Goal: Information Seeking & Learning: Learn about a topic

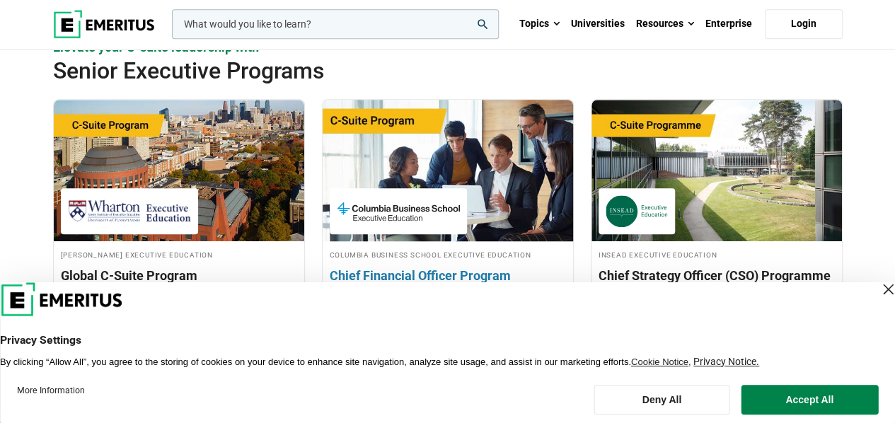
scroll to position [778, 0]
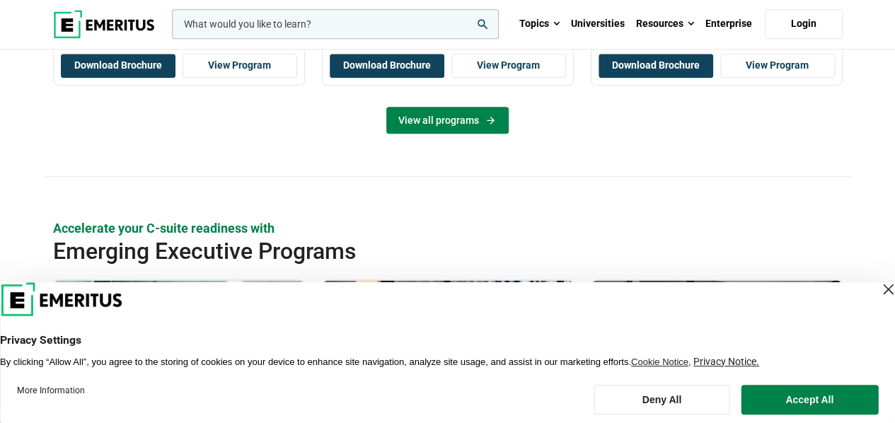
click at [430, 125] on link "View all programs" at bounding box center [447, 120] width 122 height 27
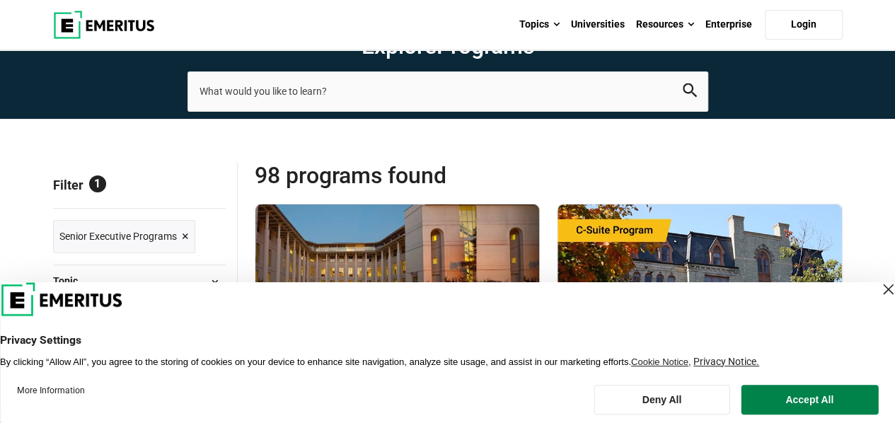
scroll to position [283, 0]
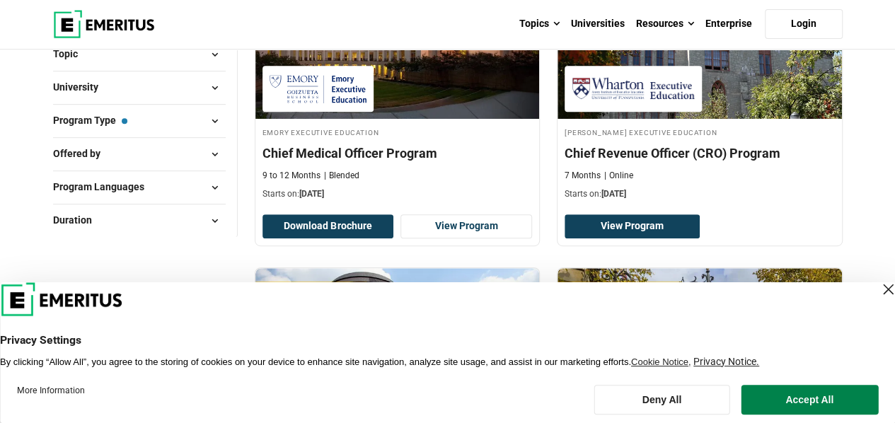
click at [96, 88] on span "University" at bounding box center [81, 87] width 57 height 16
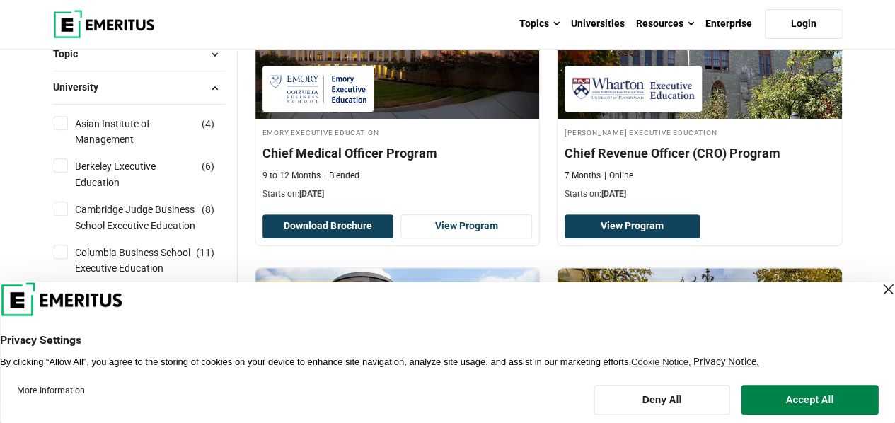
click at [96, 88] on span "University" at bounding box center [81, 87] width 57 height 16
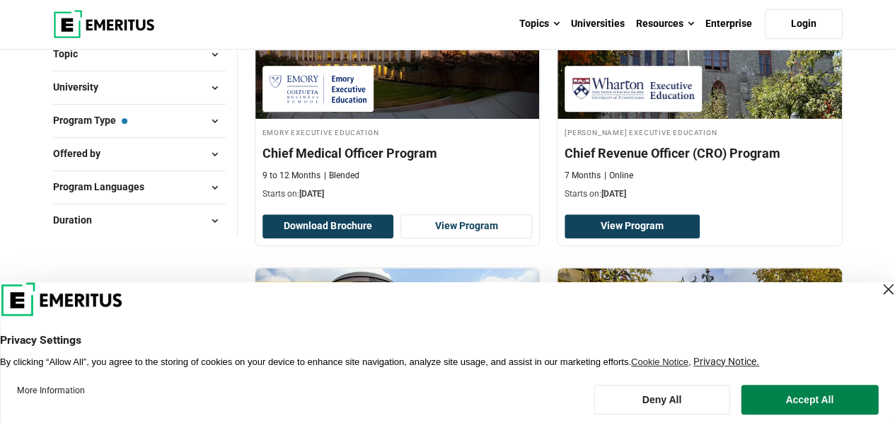
click at [98, 154] on span "Offered by" at bounding box center [82, 154] width 59 height 16
click at [96, 179] on span "Program Languages" at bounding box center [104, 187] width 103 height 16
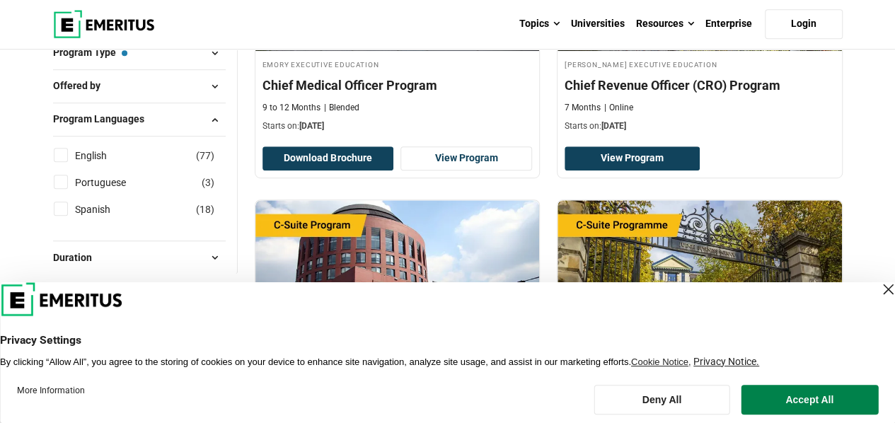
scroll to position [354, 0]
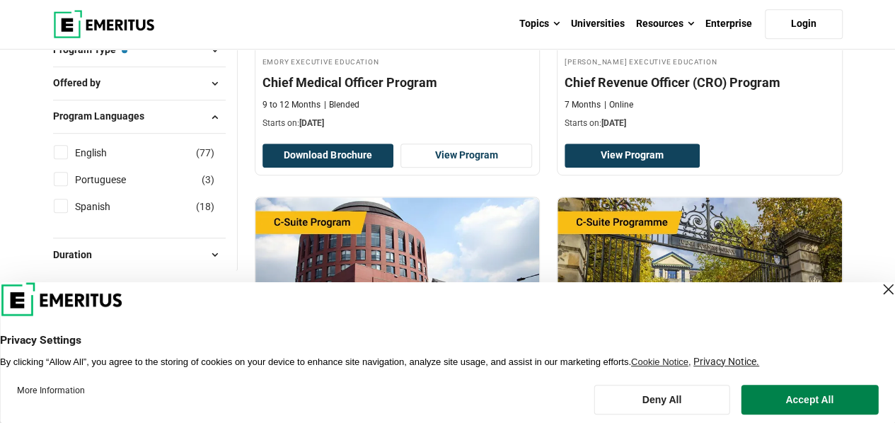
click at [95, 101] on div "Program Languages English ( 77 ) Portuguese ( 3 ) Spanish ( 18 )" at bounding box center [139, 169] width 173 height 138
click at [95, 108] on span "Program Languages" at bounding box center [104, 116] width 103 height 16
click at [88, 155] on span "Duration" at bounding box center [78, 149] width 50 height 16
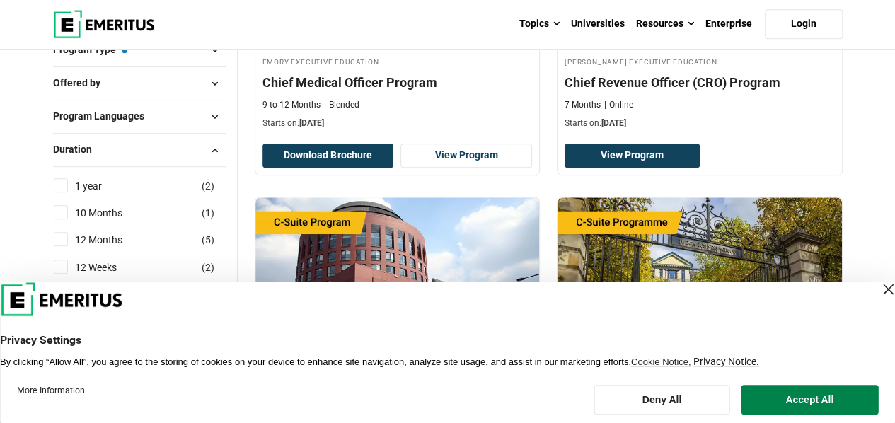
click at [88, 155] on span "Duration" at bounding box center [78, 149] width 50 height 16
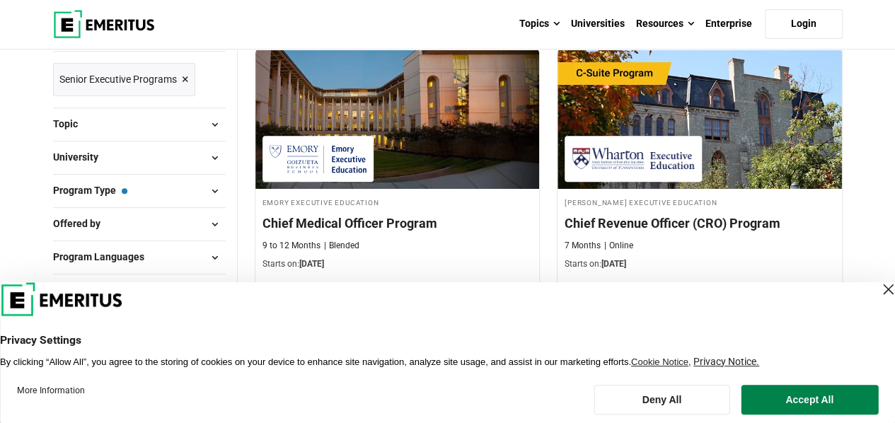
scroll to position [212, 0]
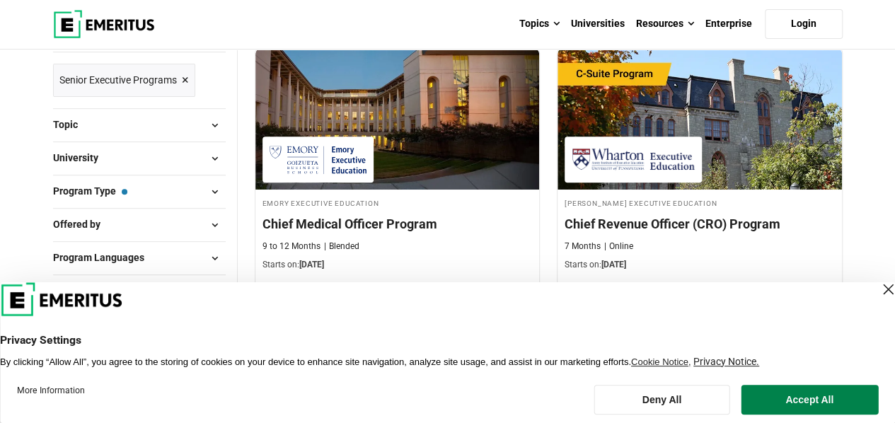
click at [94, 134] on div "Topic AI and Machine Learning ( 8 ) Business Analytics ( 1 ) Business Managemen…" at bounding box center [139, 124] width 173 height 33
click at [96, 122] on button "Topic" at bounding box center [139, 125] width 173 height 21
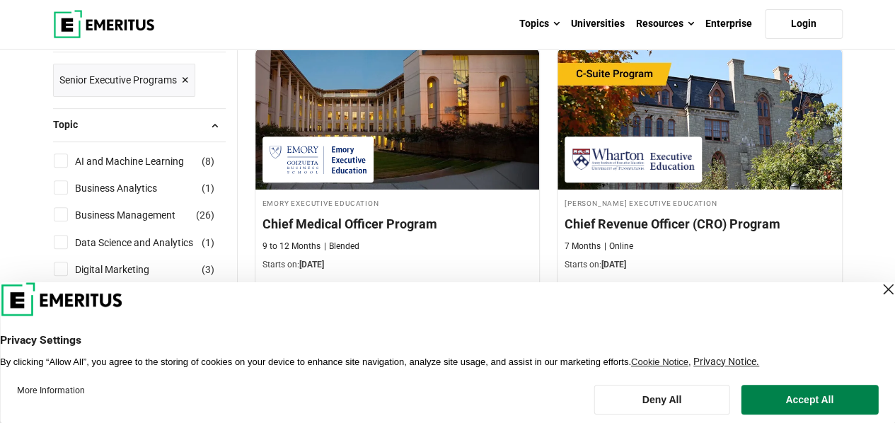
click at [96, 122] on button "Topic" at bounding box center [139, 125] width 173 height 21
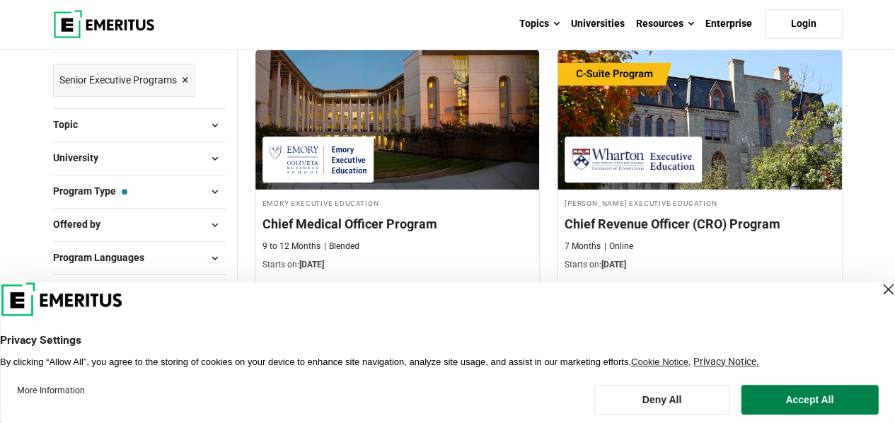
click at [117, 161] on button "University" at bounding box center [139, 158] width 173 height 21
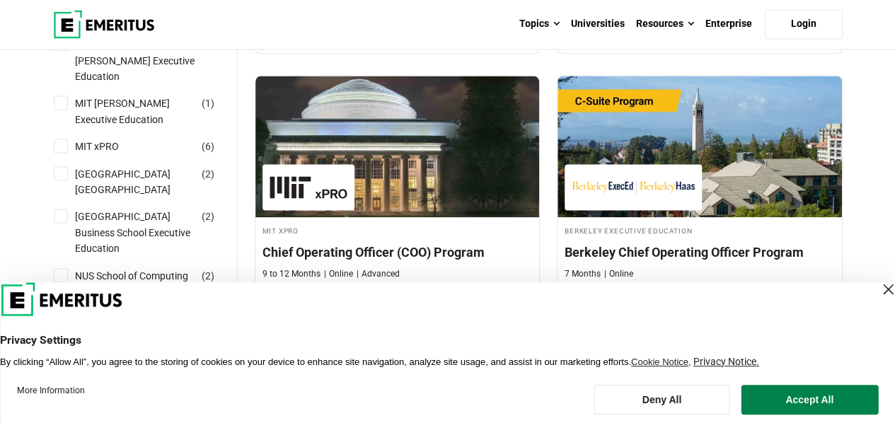
scroll to position [1061, 0]
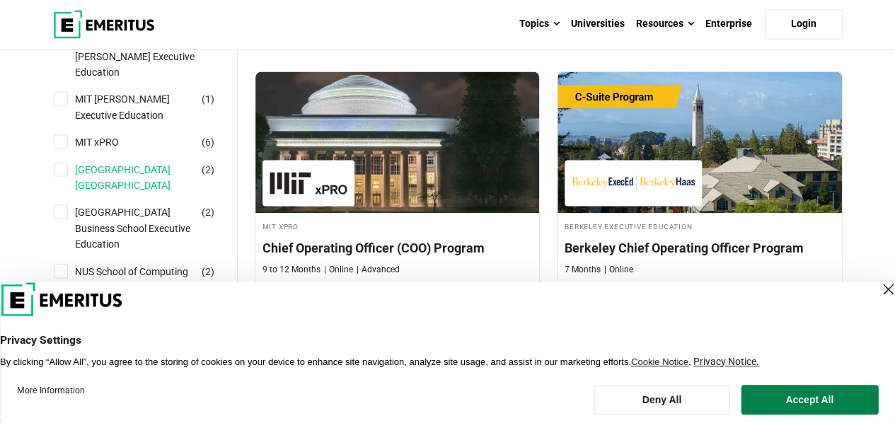
click at [115, 162] on link "Nanyang Technological University Nanyang Business School" at bounding box center [149, 178] width 149 height 32
checkbox input "true"
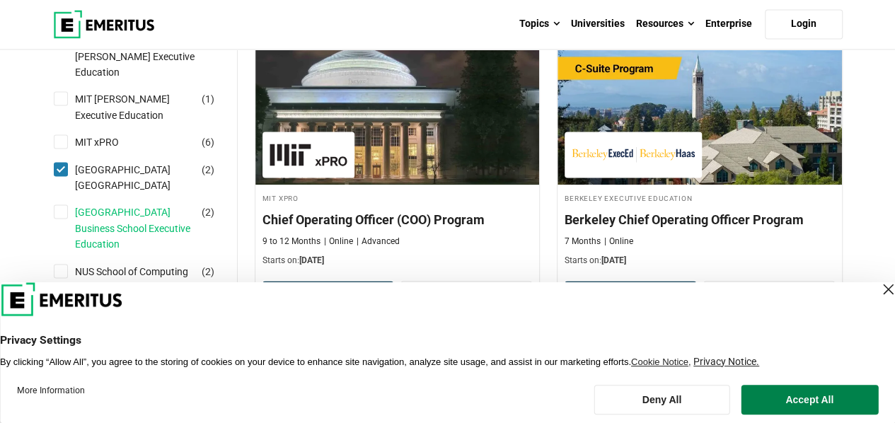
click at [100, 212] on link "National University of Singapore Business School Executive Education" at bounding box center [149, 227] width 149 height 47
checkbox input "true"
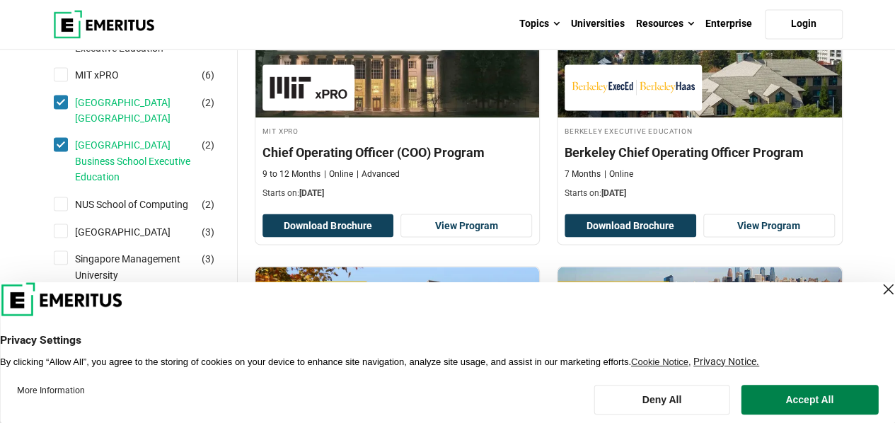
scroll to position [1132, 0]
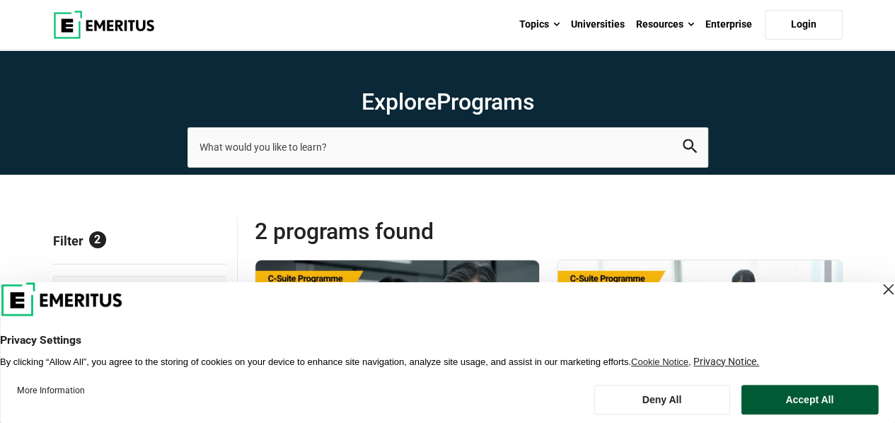
click at [806, 386] on button "Accept All" at bounding box center [809, 400] width 137 height 30
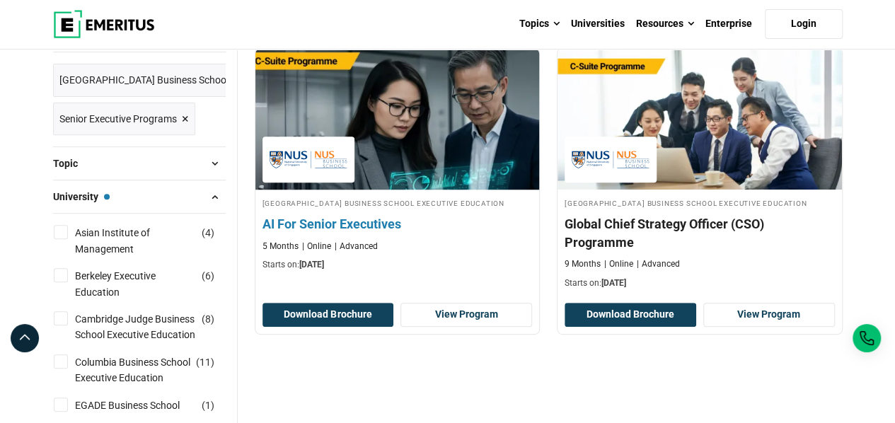
scroll to position [212, 0]
click at [341, 323] on button "Download Brochure" at bounding box center [328, 315] width 132 height 24
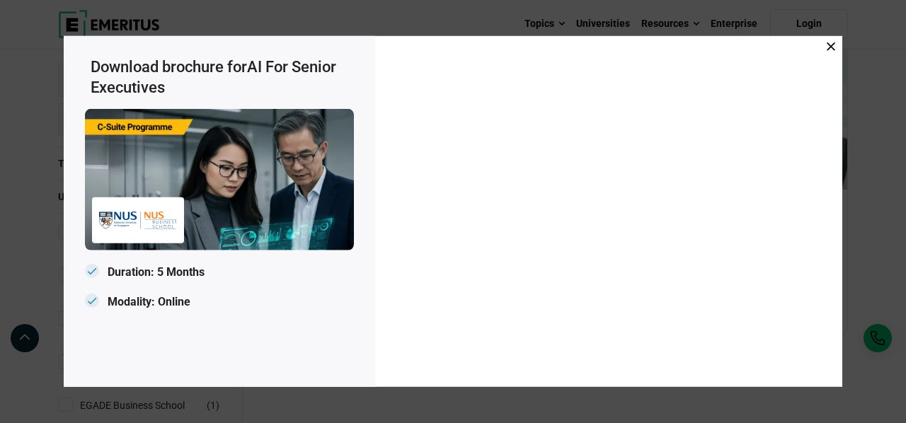
click at [829, 49] on icon at bounding box center [830, 46] width 8 height 8
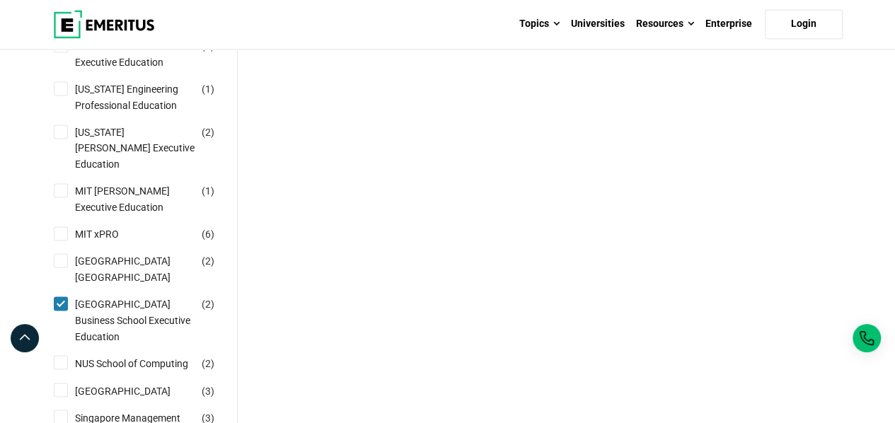
scroll to position [1061, 0]
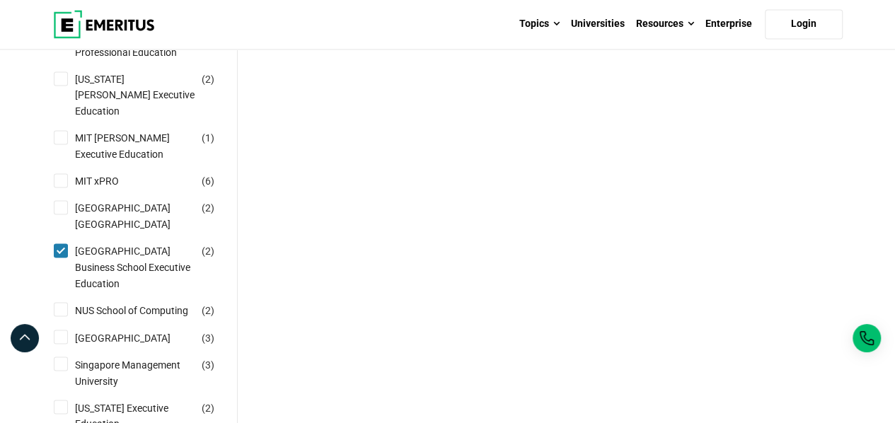
click at [64, 302] on input "NUS School of Computing ( 2 )" at bounding box center [61, 309] width 14 height 14
checkbox input "true"
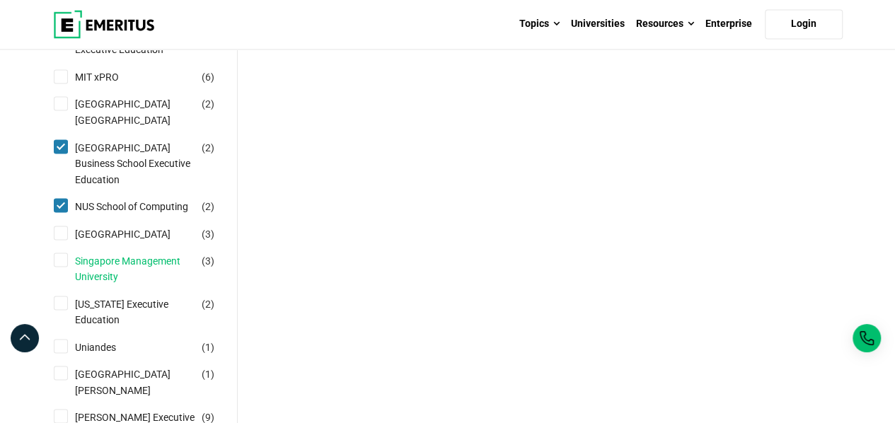
scroll to position [1203, 0]
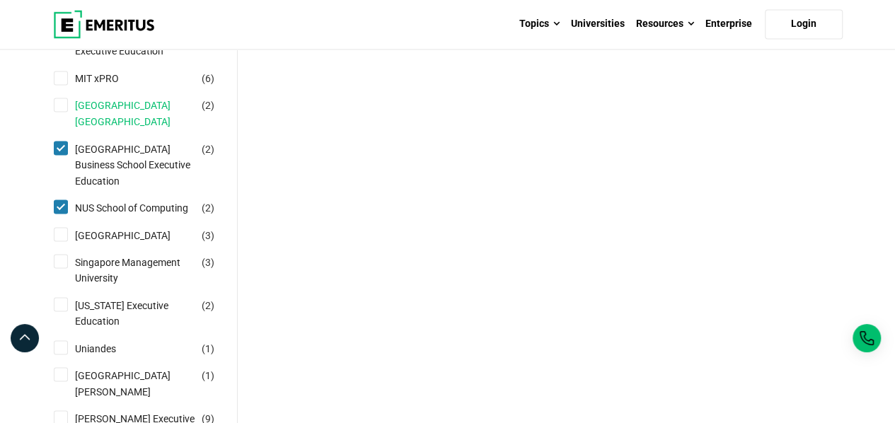
click at [110, 109] on link "[GEOGRAPHIC_DATA] [GEOGRAPHIC_DATA]" at bounding box center [149, 114] width 149 height 32
checkbox input "true"
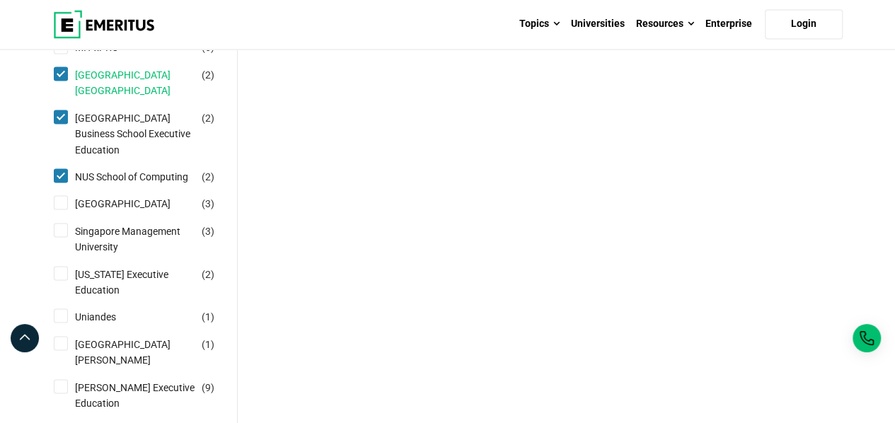
scroll to position [1273, 0]
click at [115, 248] on link "Singapore Management University" at bounding box center [149, 238] width 149 height 32
checkbox input "true"
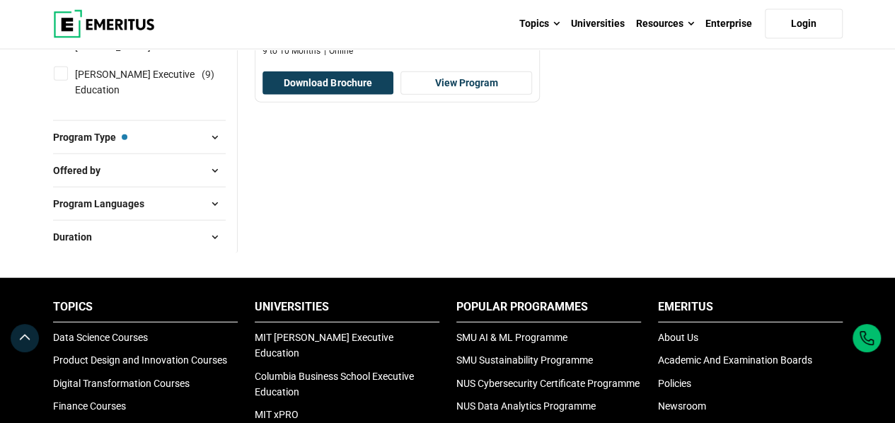
scroll to position [1698, 0]
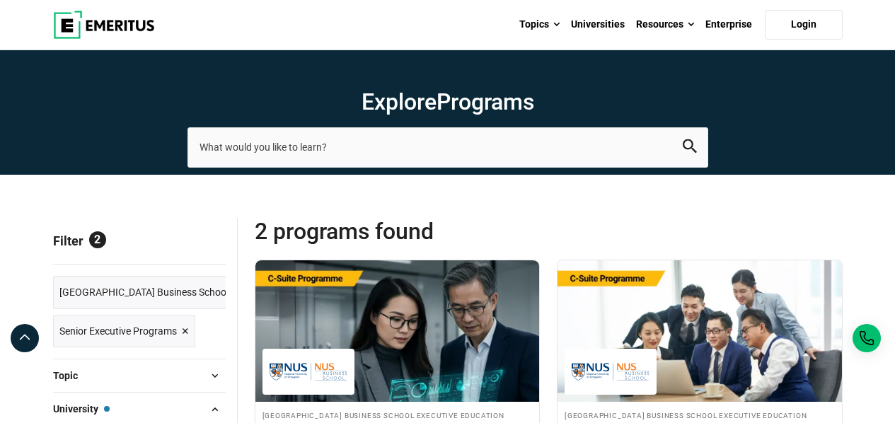
scroll to position [1059, 0]
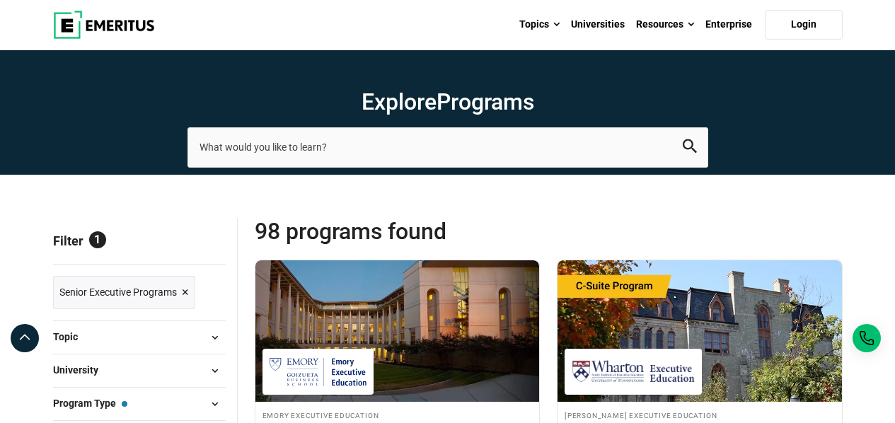
scroll to position [1132, 0]
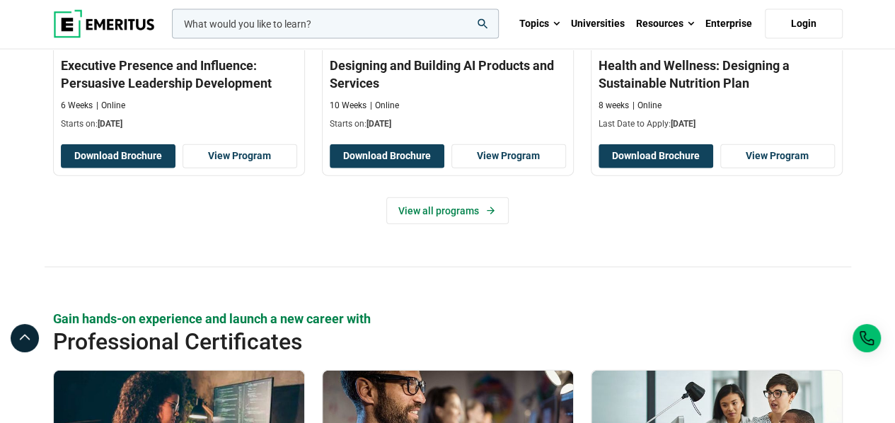
scroll to position [1627, 0]
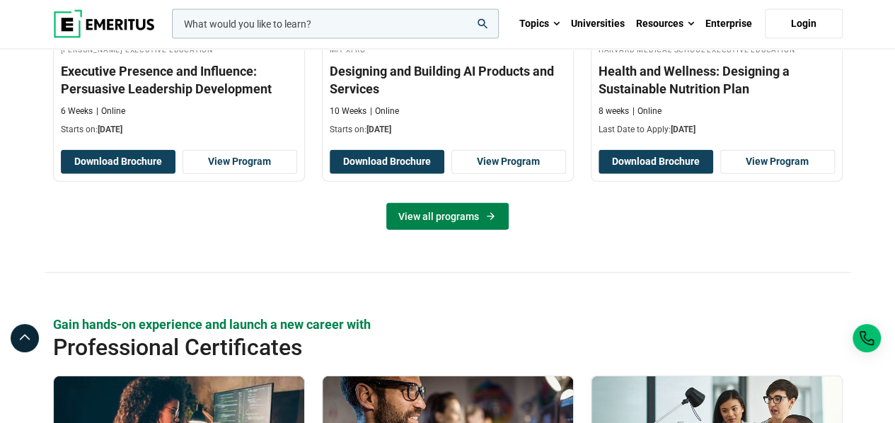
click at [445, 213] on link "View all programs" at bounding box center [447, 216] width 122 height 27
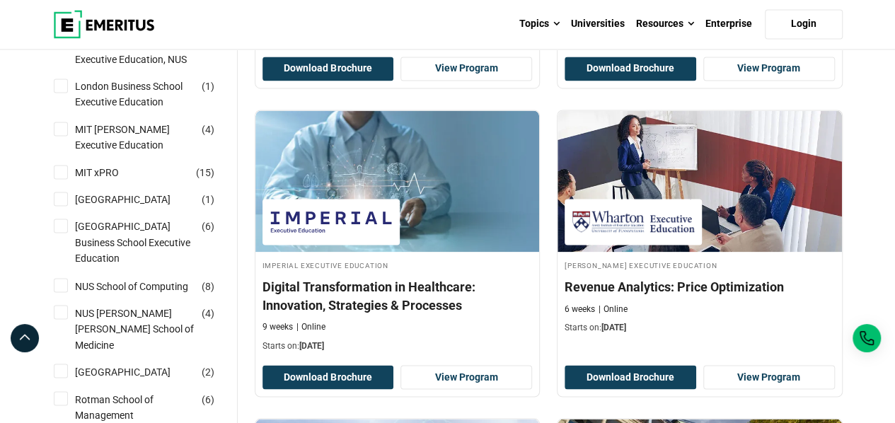
scroll to position [1061, 0]
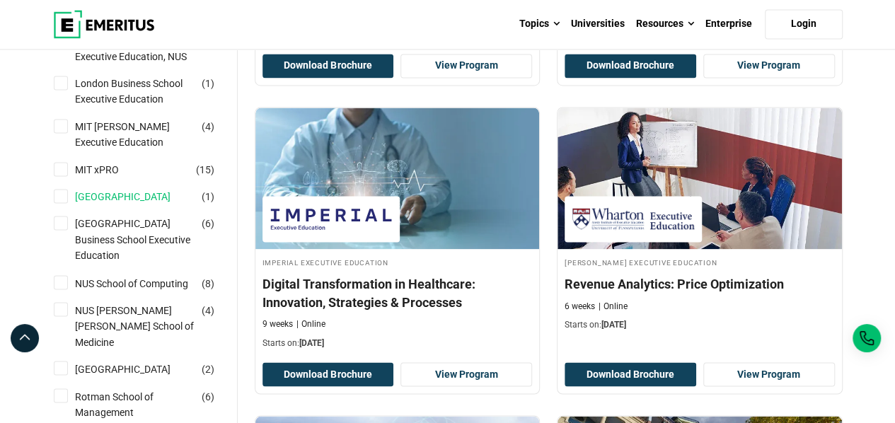
click at [100, 204] on link "[GEOGRAPHIC_DATA]" at bounding box center [137, 197] width 124 height 16
checkbox input "true"
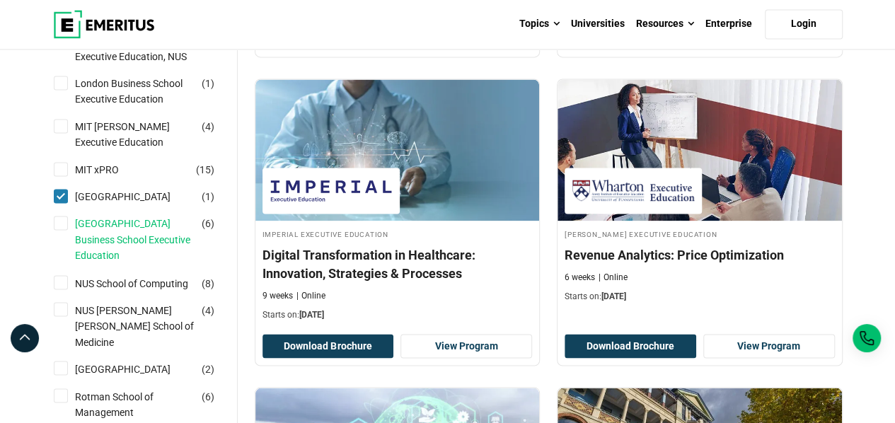
click at [101, 263] on link "[GEOGRAPHIC_DATA] Business School Executive Education" at bounding box center [149, 239] width 149 height 47
checkbox input "true"
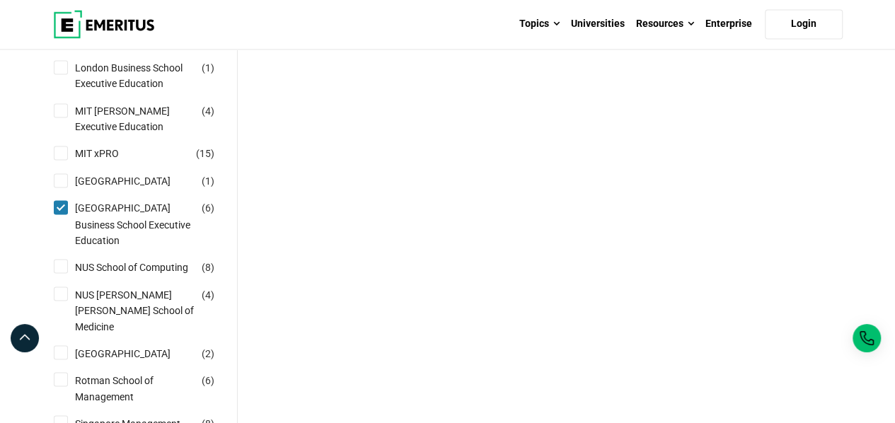
scroll to position [1132, 0]
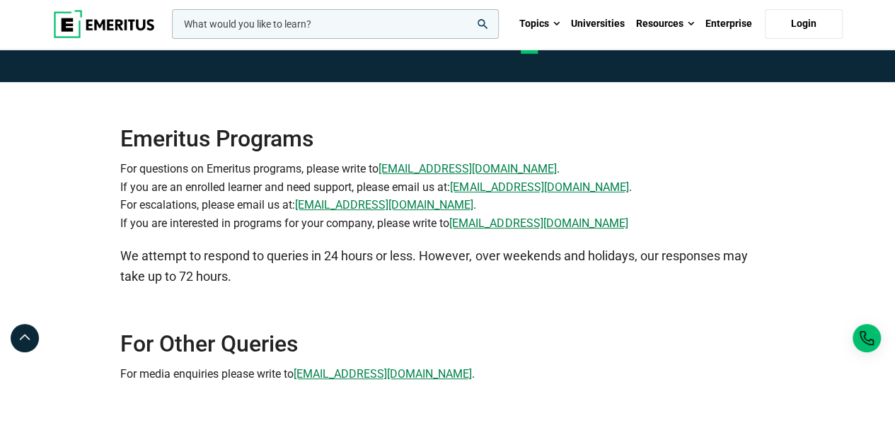
scroll to position [71, 0]
